Goal: Task Accomplishment & Management: Complete application form

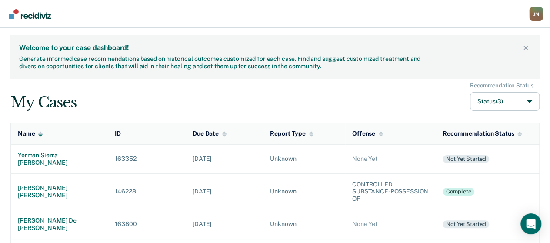
click at [163, 162] on td "163352" at bounding box center [147, 158] width 78 height 29
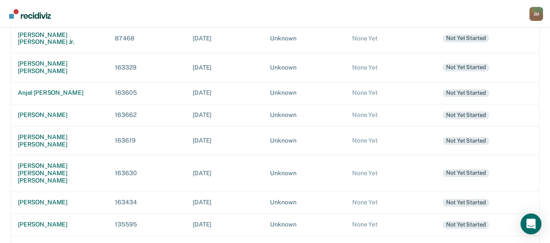
scroll to position [426, 0]
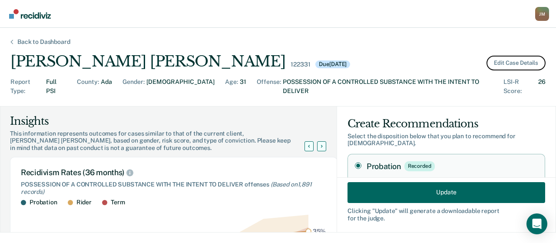
click at [517, 64] on button "Edit Case Details" at bounding box center [516, 63] width 59 height 15
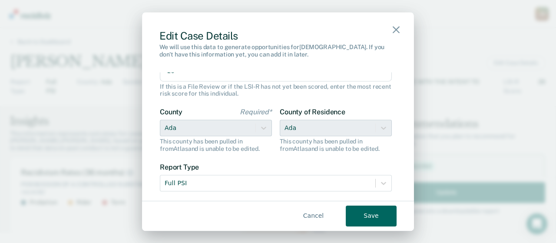
scroll to position [150, 0]
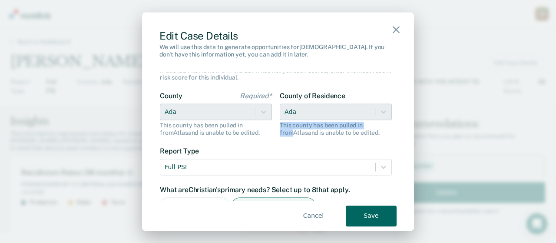
drag, startPoint x: 392, startPoint y: 116, endPoint x: 386, endPoint y: 117, distance: 6.5
click at [391, 123] on div "Edit Case Details We will use this data to generate opportunities for [DEMOGRAP…" at bounding box center [278, 121] width 272 height 219
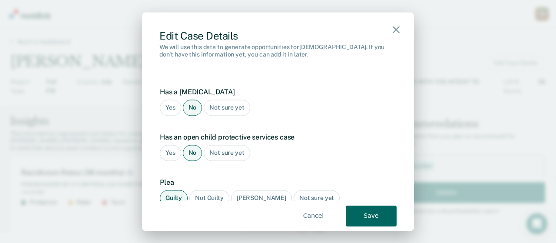
scroll to position [965, 0]
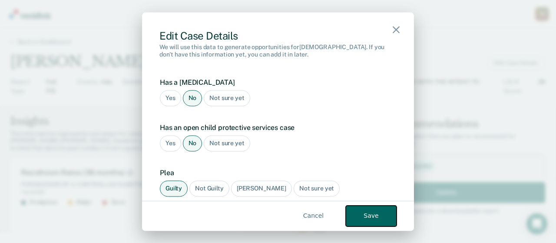
click at [371, 219] on button "Save" at bounding box center [371, 216] width 51 height 21
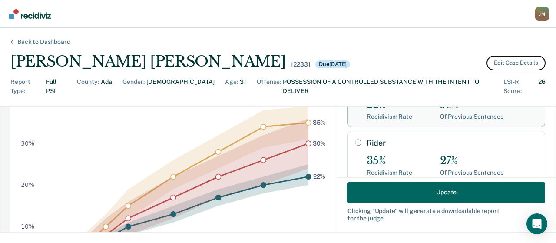
scroll to position [112, 0]
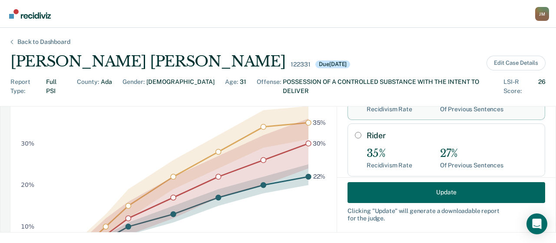
click at [355, 132] on input "Rider" at bounding box center [358, 135] width 7 height 7
radio input "true"
radio input "false"
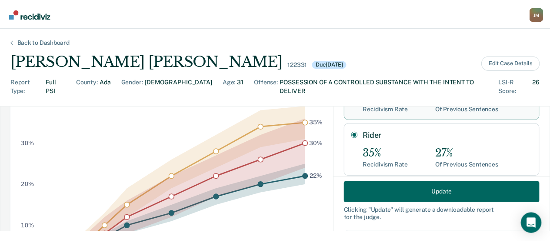
scroll to position [87, 0]
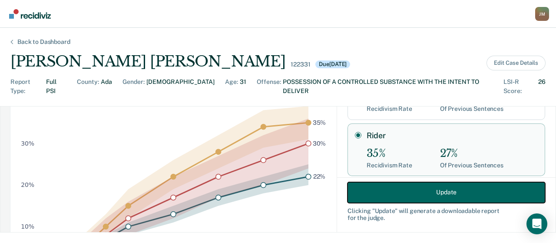
click at [399, 189] on button "Update" at bounding box center [447, 192] width 198 height 21
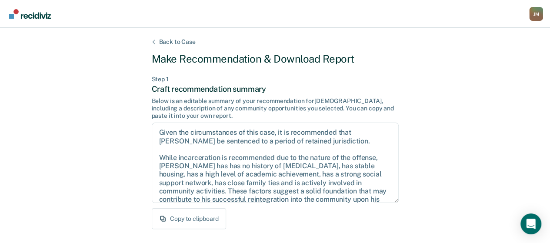
scroll to position [86, 0]
click at [216, 215] on button "Copy to clipboard" at bounding box center [189, 218] width 74 height 21
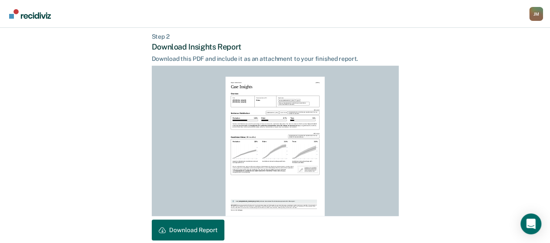
scroll to position [252, 0]
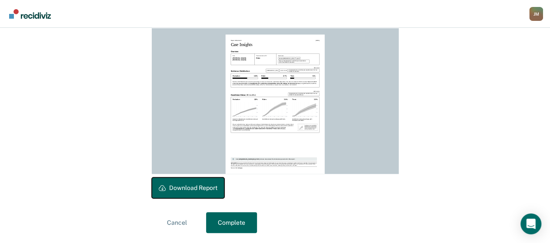
click at [209, 192] on button "Download Report" at bounding box center [188, 187] width 73 height 21
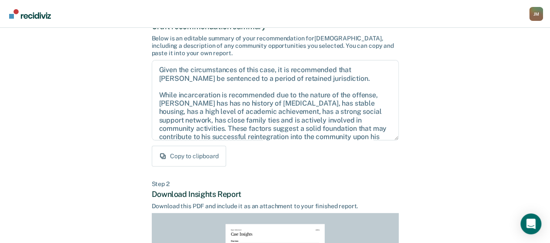
scroll to position [58, 0]
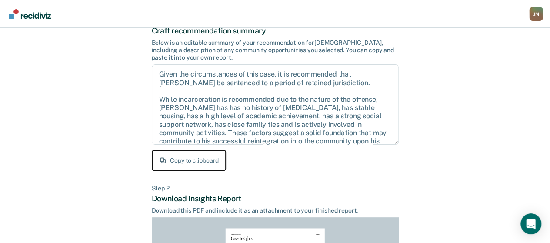
click at [194, 163] on button "Copy to clipboard" at bounding box center [189, 160] width 74 height 21
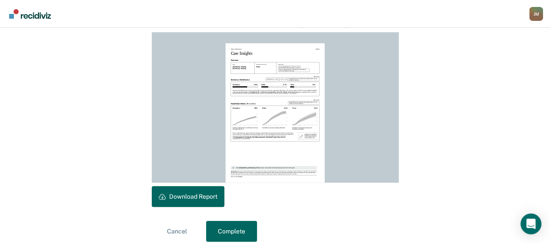
scroll to position [252, 0]
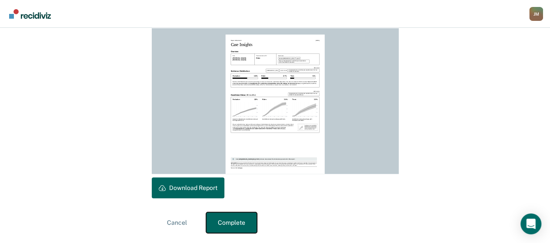
click at [245, 223] on button "Complete" at bounding box center [231, 222] width 51 height 21
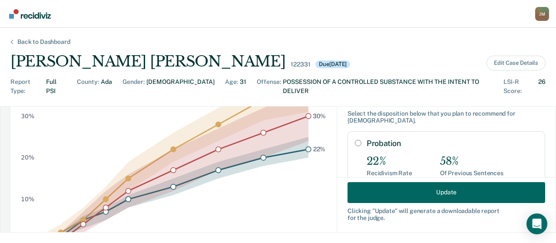
scroll to position [25, 0]
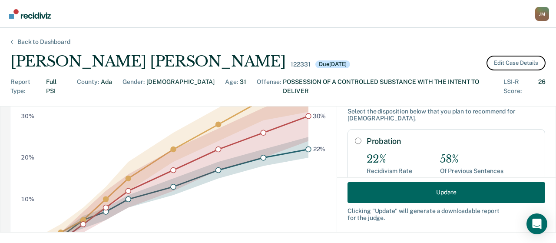
click at [514, 70] on button "Edit Case Details" at bounding box center [516, 63] width 59 height 15
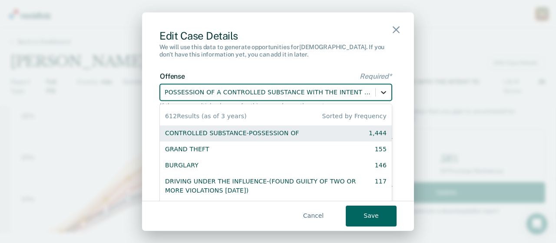
scroll to position [4, 0]
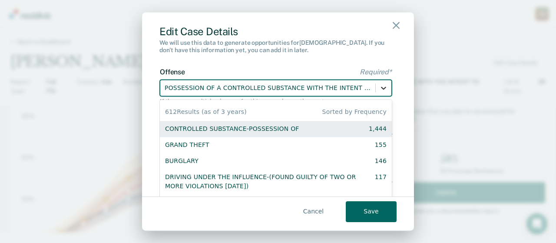
click at [376, 93] on div at bounding box center [384, 88] width 16 height 16
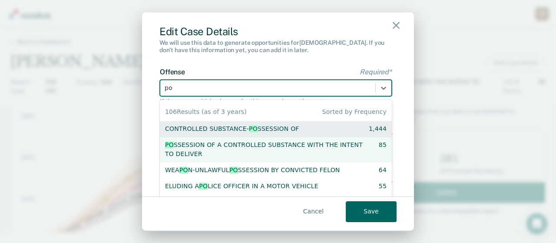
type input "pos"
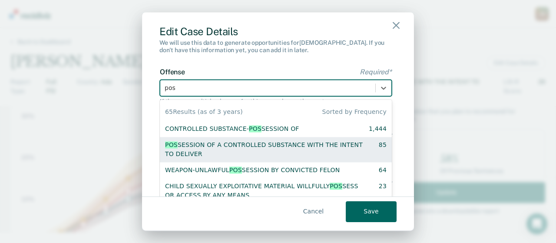
click at [262, 142] on div "POS SESSION OF A CONTROLLED SUBSTANCE WITH THE INTENT TO DELIVER" at bounding box center [264, 150] width 199 height 18
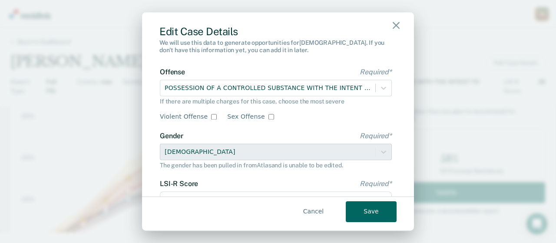
click at [307, 114] on div "Violent Offense Sex Offense" at bounding box center [276, 116] width 232 height 9
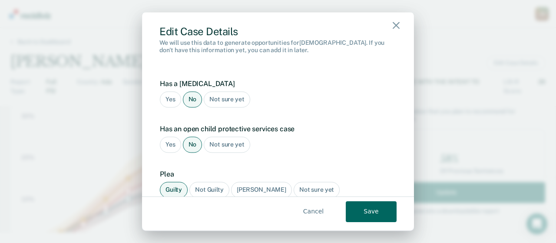
scroll to position [965, 0]
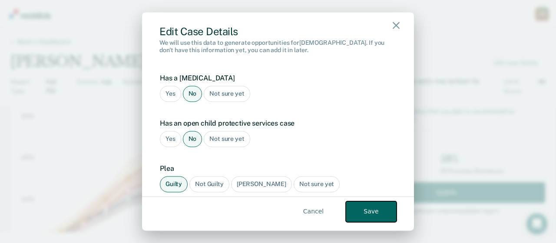
click at [374, 203] on button "Save" at bounding box center [371, 211] width 51 height 21
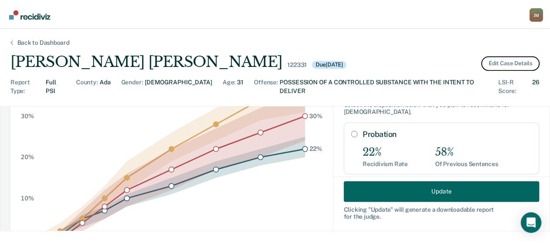
scroll to position [30, 0]
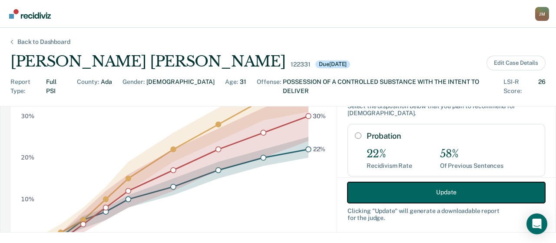
click at [453, 194] on button "Update" at bounding box center [447, 192] width 198 height 21
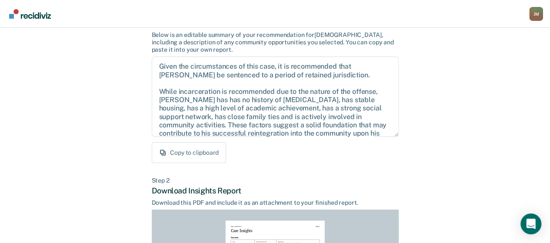
scroll to position [0, 0]
